Goal: Find specific page/section: Find specific page/section

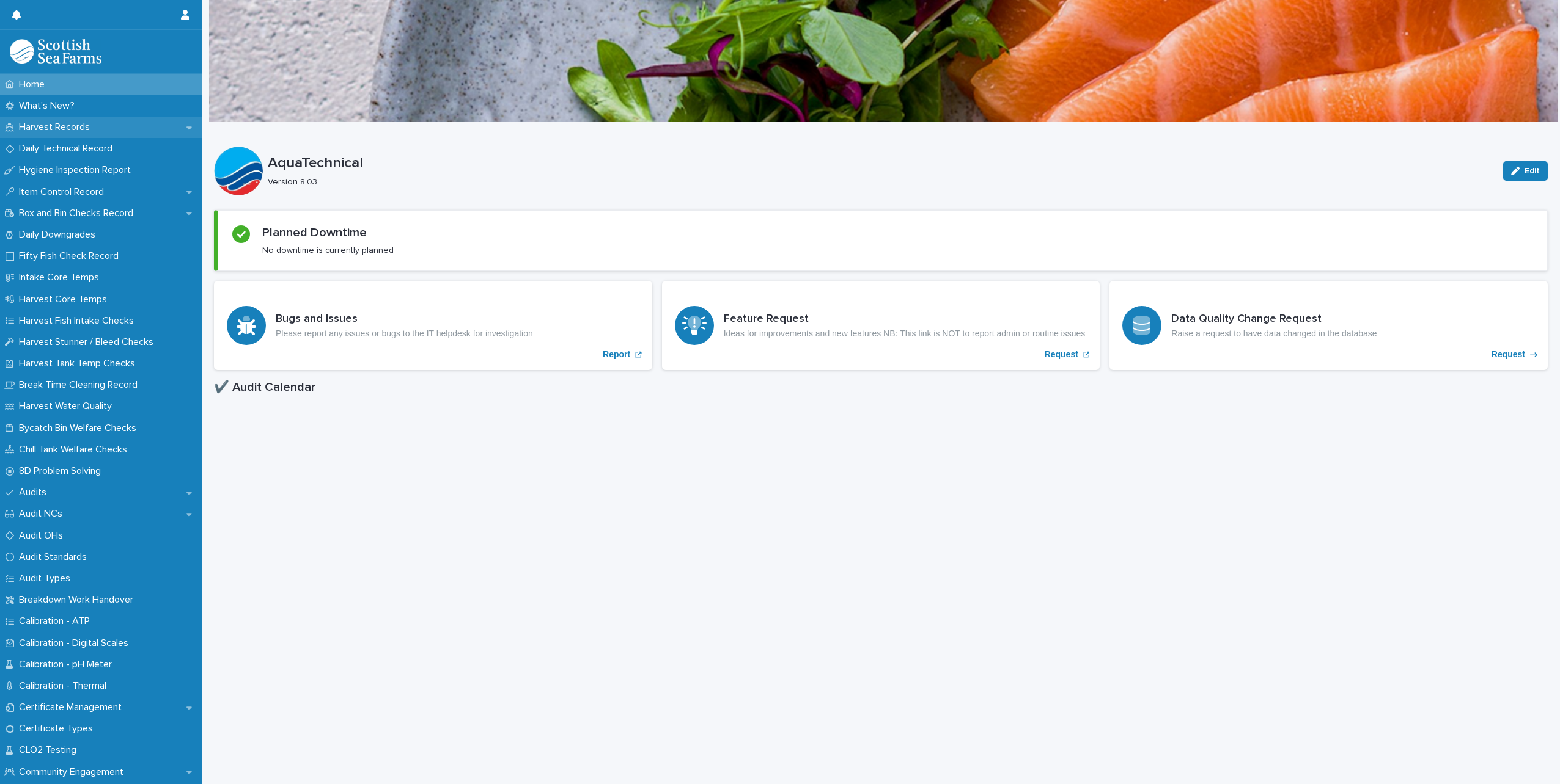
click at [51, 124] on p "Harvest Records" at bounding box center [57, 127] width 86 height 12
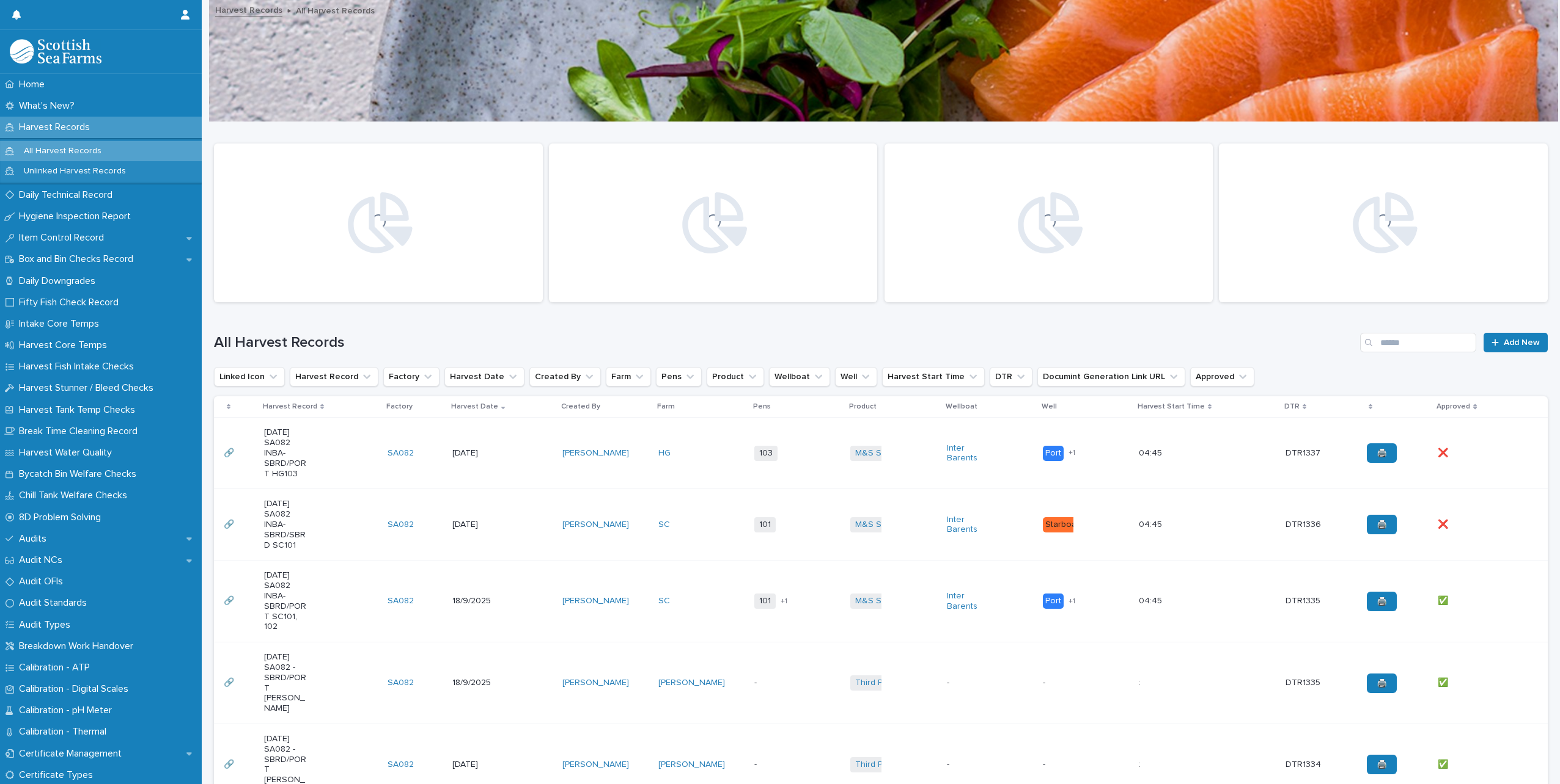
click at [56, 150] on p "All Harvest Records" at bounding box center [63, 151] width 98 height 10
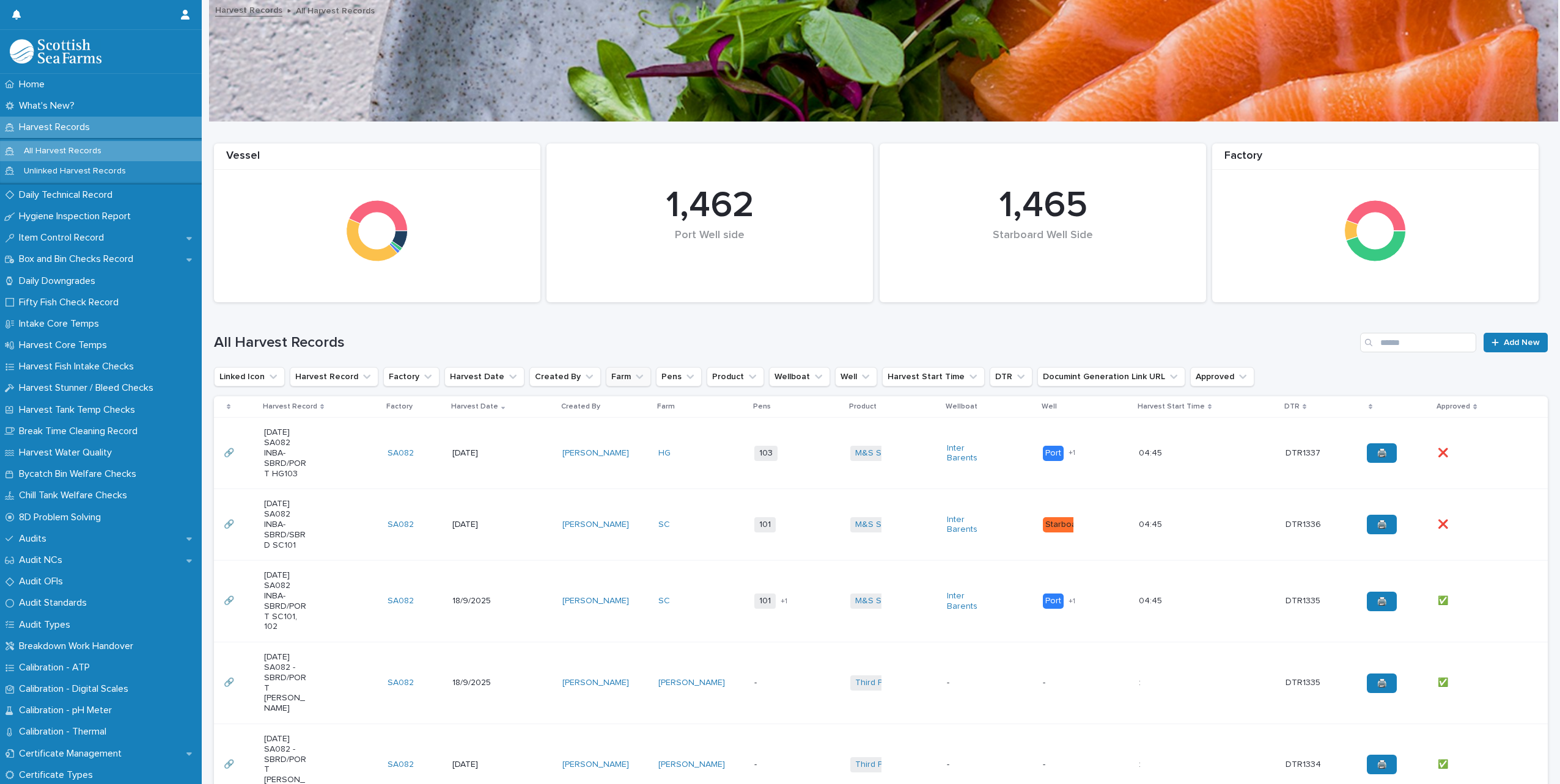
click at [633, 371] on icon "Farm" at bounding box center [639, 376] width 12 height 12
click at [630, 432] on input "Search" at bounding box center [674, 431] width 156 height 19
type input "**"
click at [647, 454] on p "HG" at bounding box center [668, 454] width 130 height 8
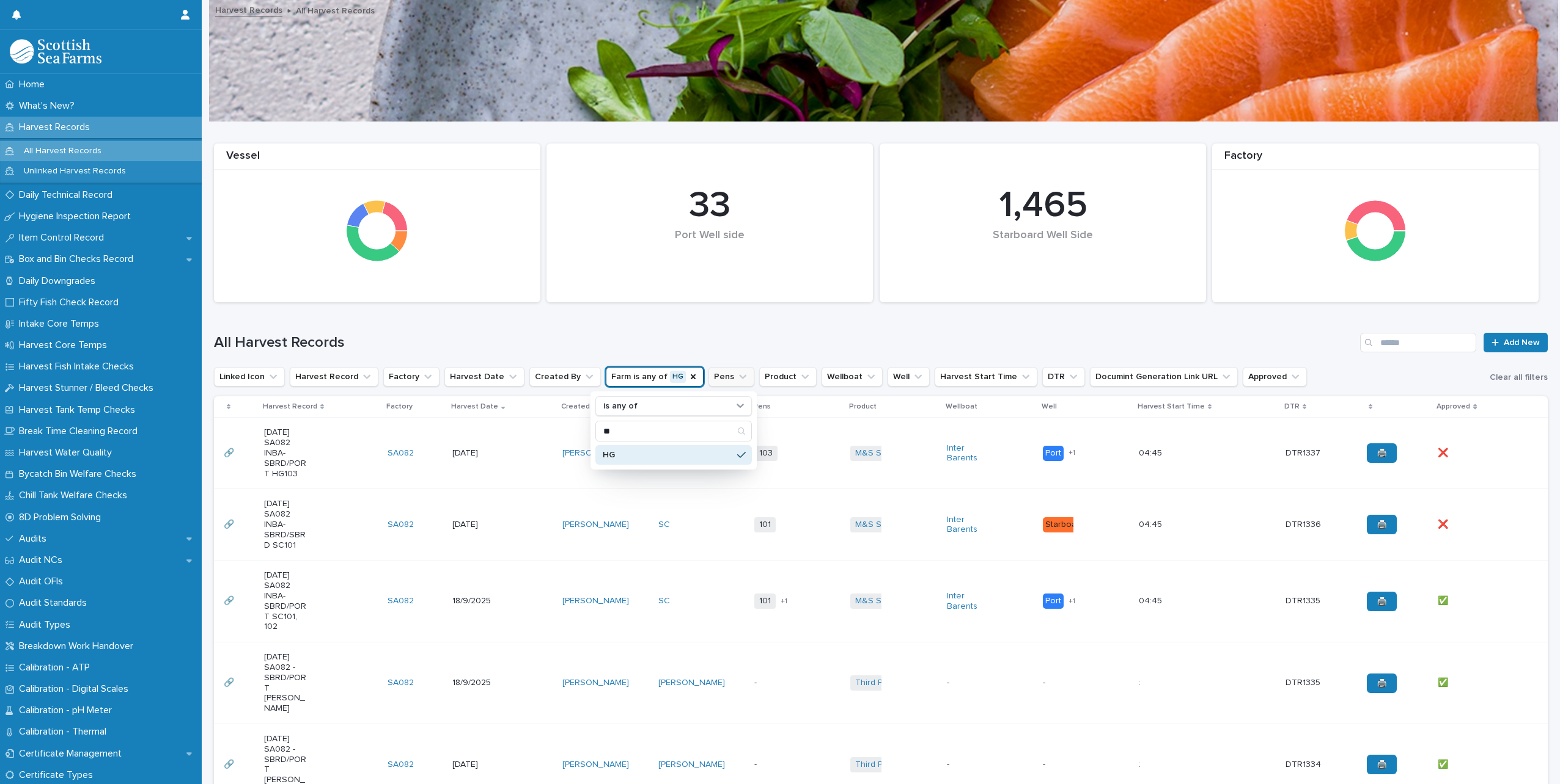
click at [736, 375] on icon "Pens" at bounding box center [742, 376] width 12 height 12
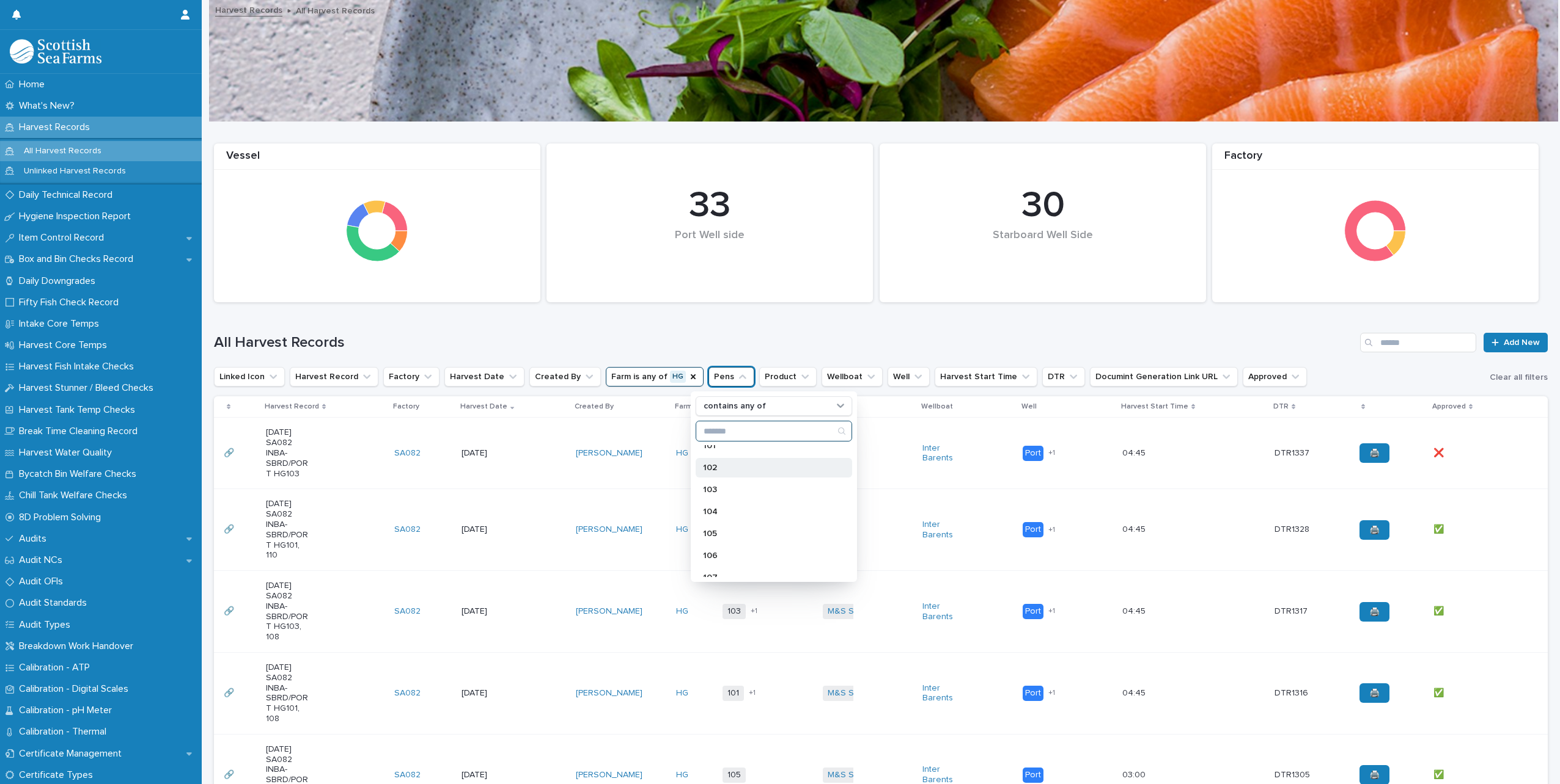
scroll to position [428, 0]
click at [712, 507] on div "103" at bounding box center [773, 511] width 156 height 19
